Goal: Information Seeking & Learning: Understand process/instructions

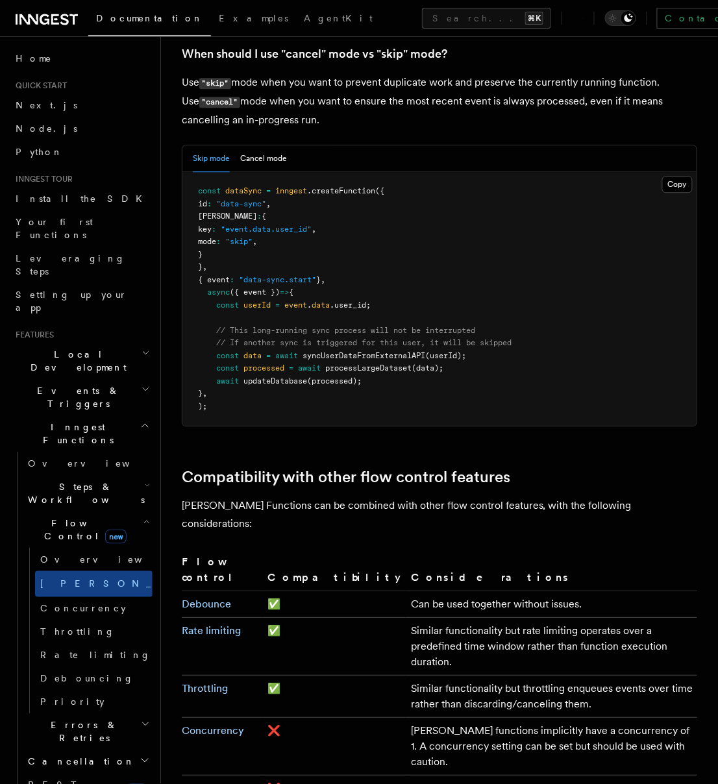
scroll to position [1736, 0]
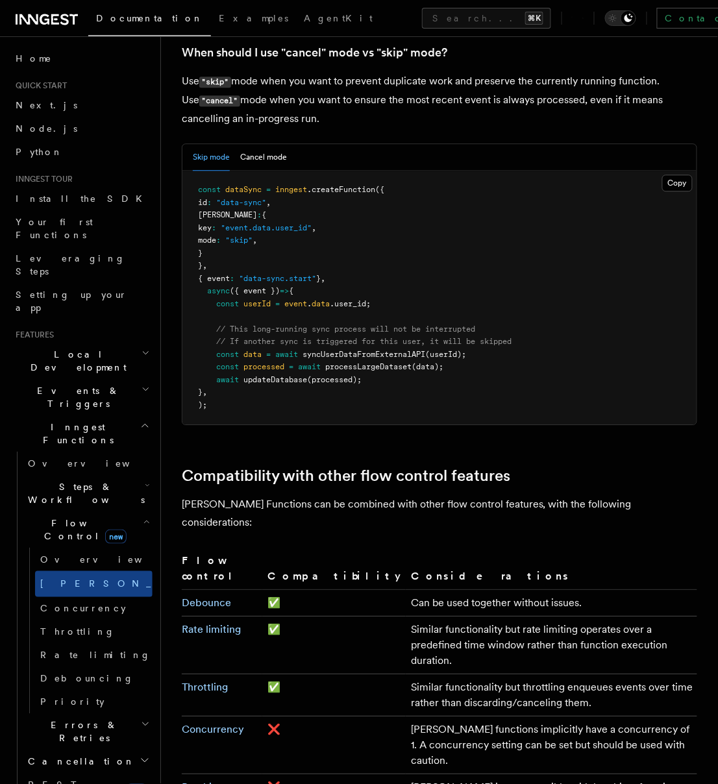
click at [406, 674] on td "Similar functionality but throttling enqueues events over time rather than disc…" at bounding box center [551, 695] width 291 height 42
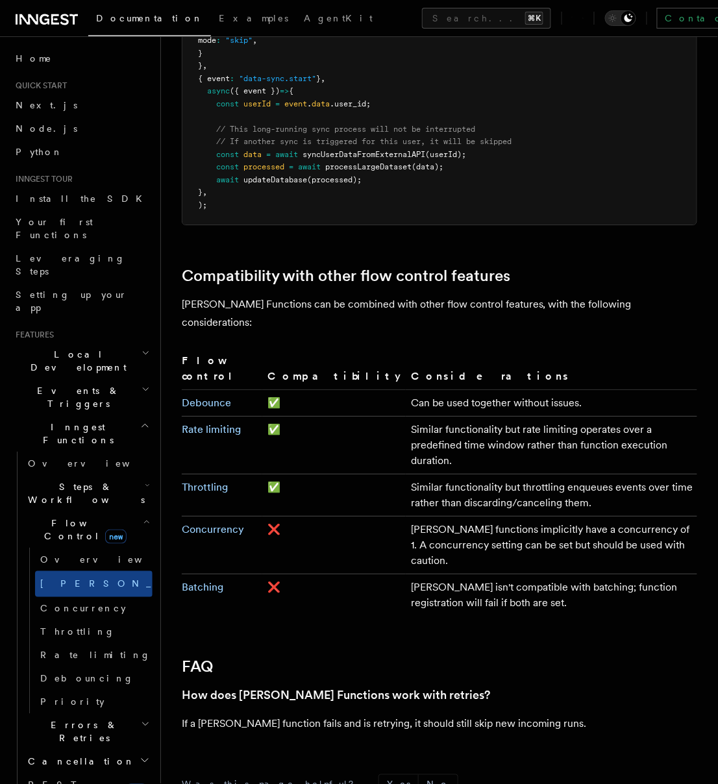
scroll to position [1959, 0]
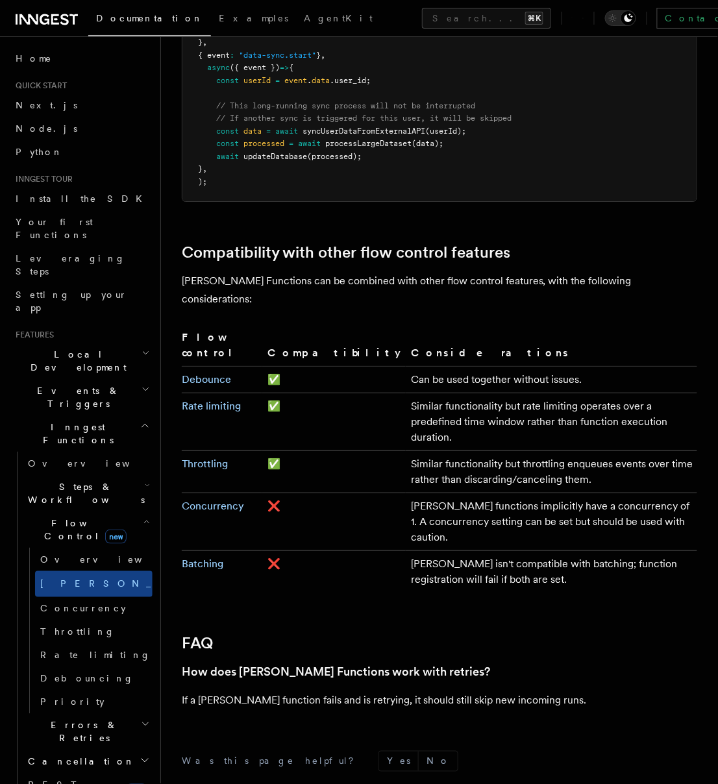
click at [101, 750] on h2 "Cancellation" at bounding box center [88, 761] width 130 height 23
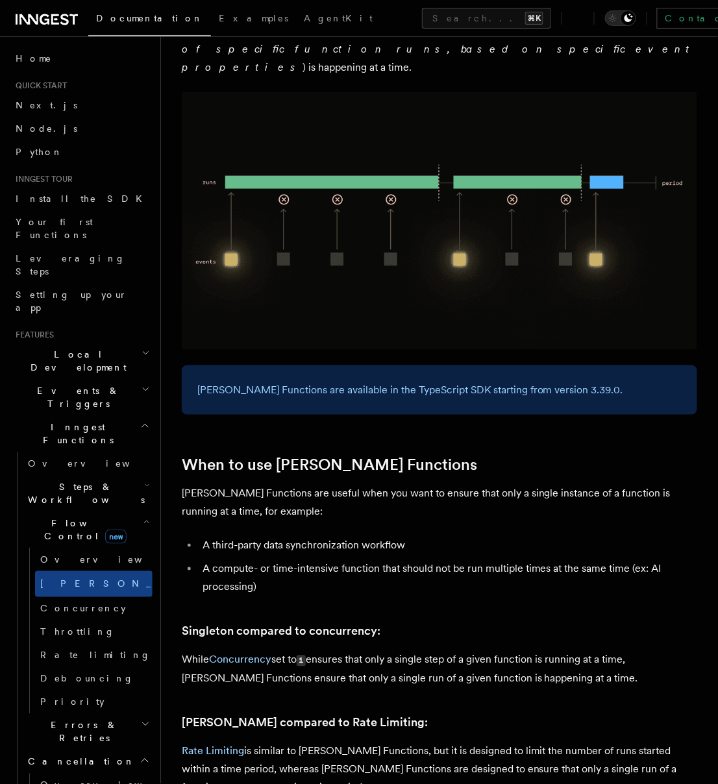
scroll to position [0, 0]
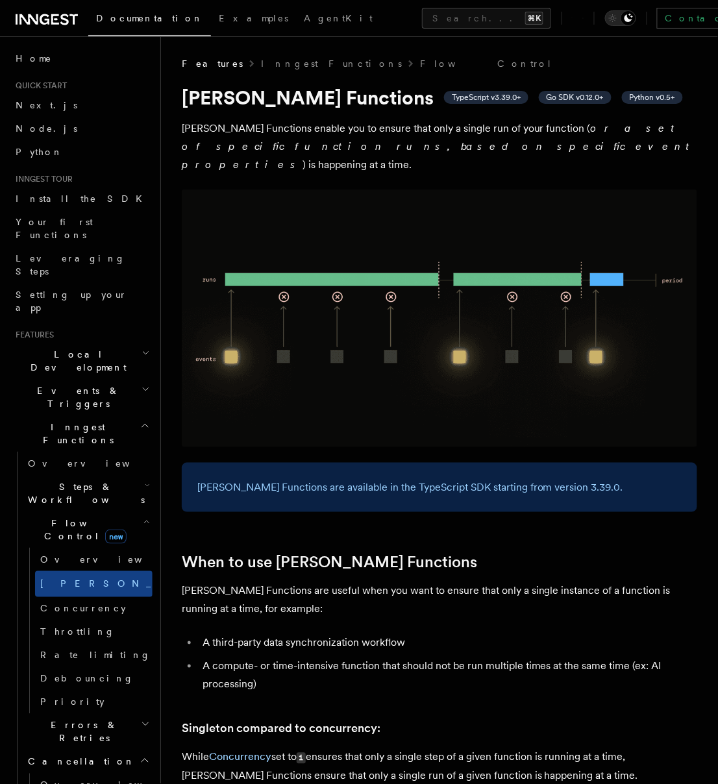
click at [562, 62] on div "Features Inngest Functions Flow Control" at bounding box center [439, 63] width 515 height 13
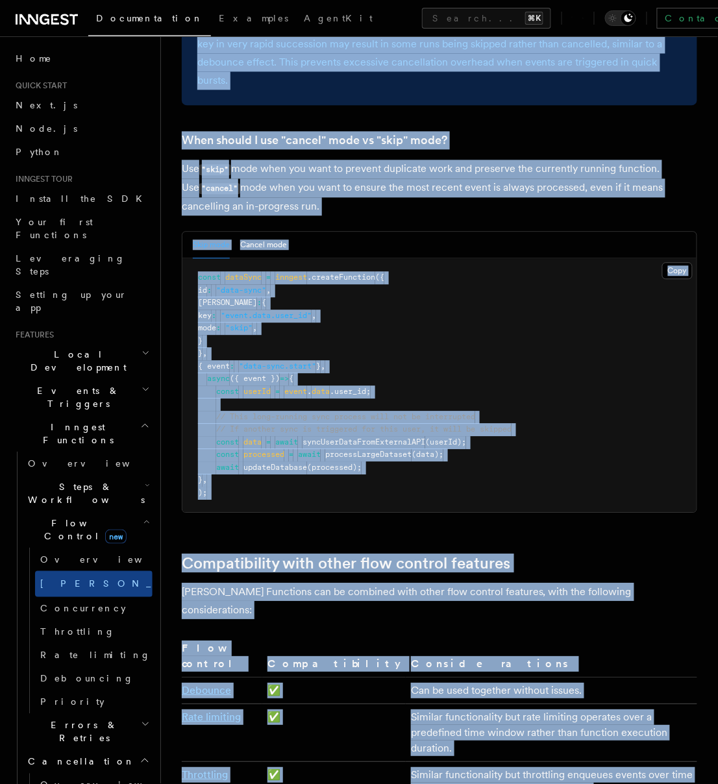
scroll to position [2027, 0]
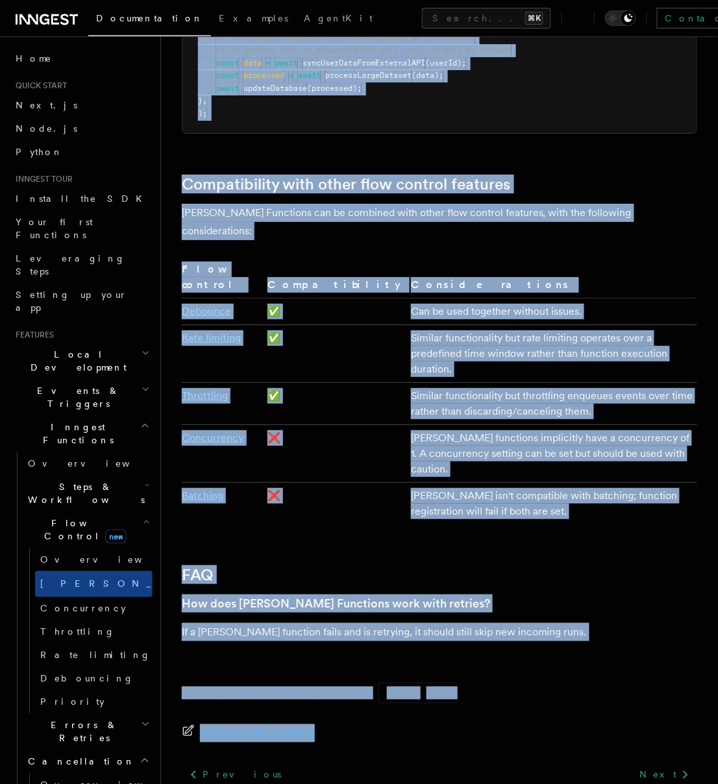
drag, startPoint x: 182, startPoint y: 51, endPoint x: 485, endPoint y: 613, distance: 638.5
copy article "Features Inngest Functions Flow Control Singleton Functions TypeScript v3.39.0+…"
click at [287, 724] on span "Edit this page on GitHub" at bounding box center [257, 733] width 115 height 18
